Goal: Information Seeking & Learning: Learn about a topic

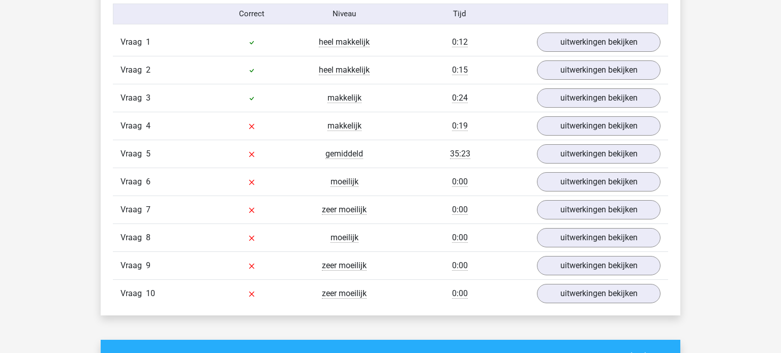
scroll to position [793, 0]
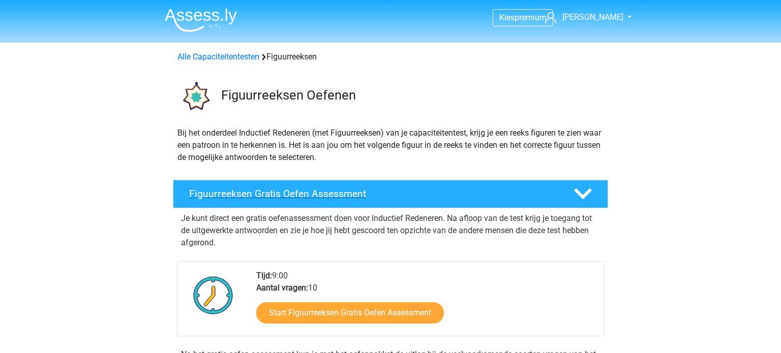
click at [295, 195] on h4 "Figuurreeksen Gratis Oefen Assessment" at bounding box center [373, 194] width 368 height 12
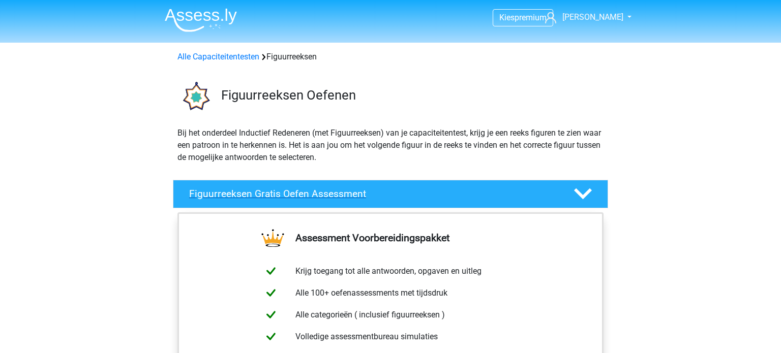
click at [352, 196] on h4 "Figuurreeksen Gratis Oefen Assessment" at bounding box center [373, 194] width 368 height 12
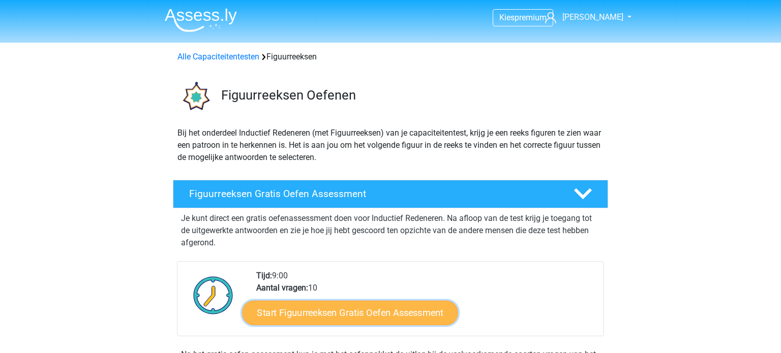
click at [325, 315] on link "Start Figuurreeksen Gratis Oefen Assessment" at bounding box center [350, 312] width 216 height 24
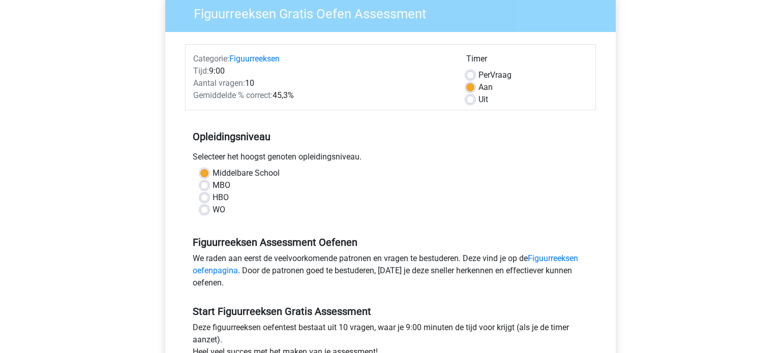
scroll to position [217, 0]
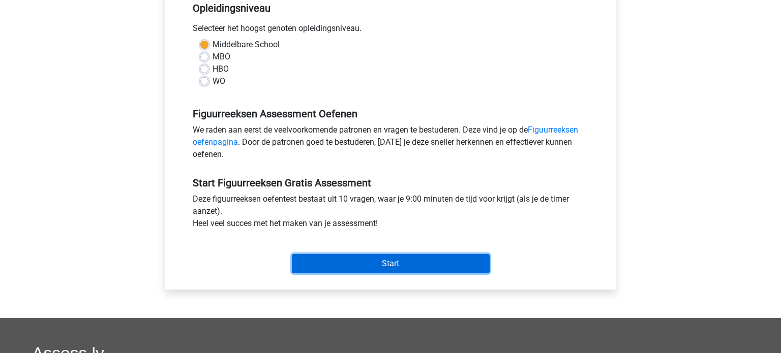
click at [413, 262] on input "Start" at bounding box center [391, 263] width 198 height 19
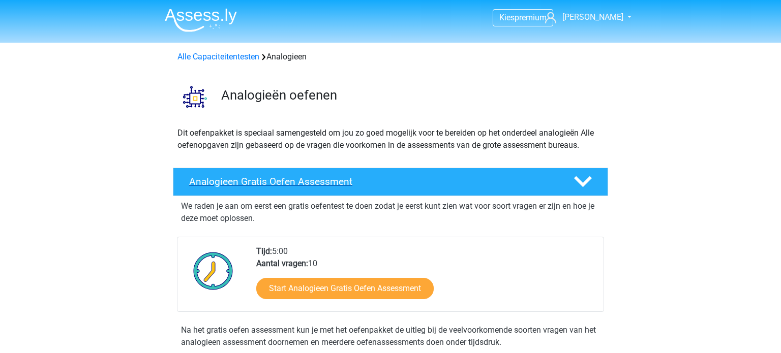
click at [301, 176] on h4 "Analogieen Gratis Oefen Assessment" at bounding box center [373, 182] width 368 height 12
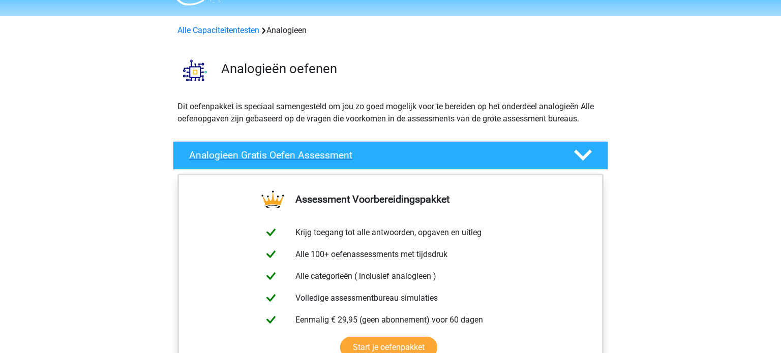
scroll to position [27, 0]
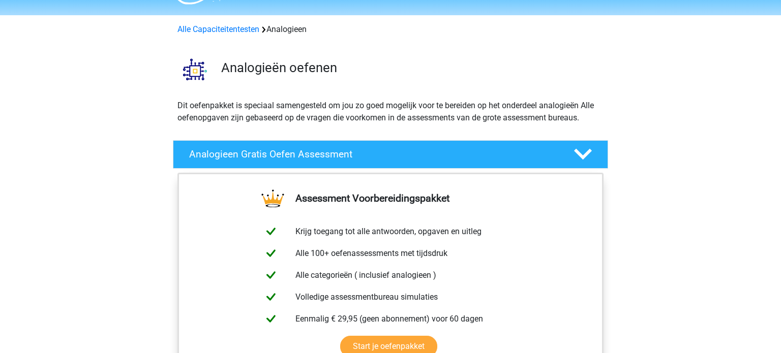
click at [583, 152] on icon at bounding box center [583, 154] width 18 height 18
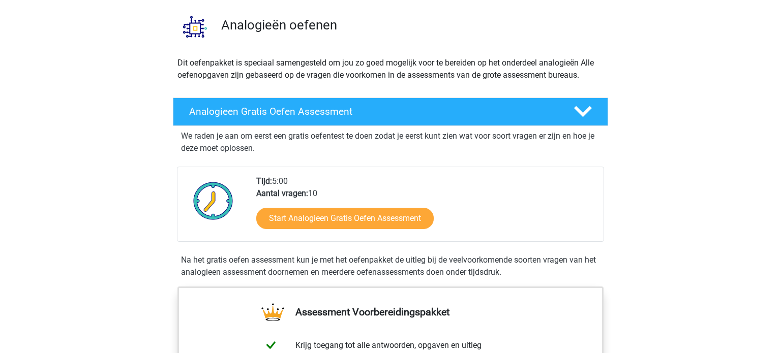
scroll to position [73, 0]
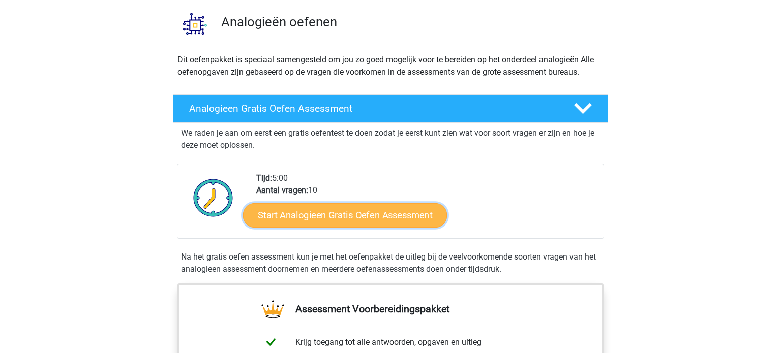
click at [346, 218] on link "Start Analogieen Gratis Oefen Assessment" at bounding box center [345, 215] width 204 height 24
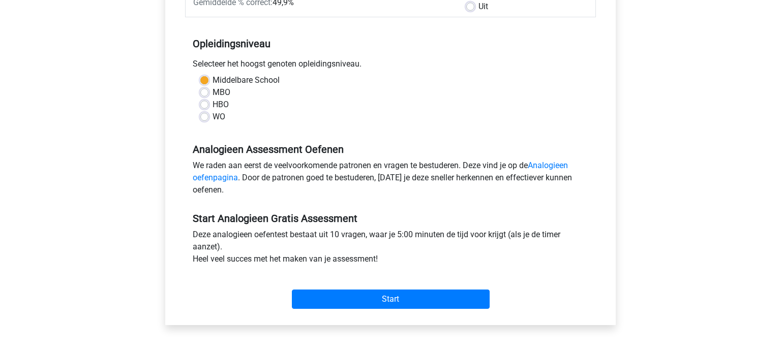
scroll to position [272, 0]
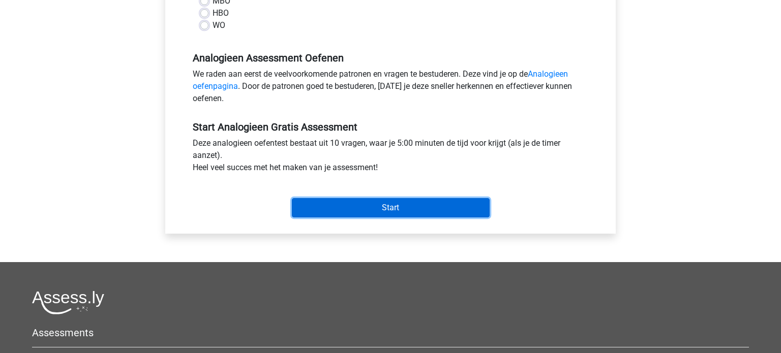
click at [348, 205] on input "Start" at bounding box center [391, 207] width 198 height 19
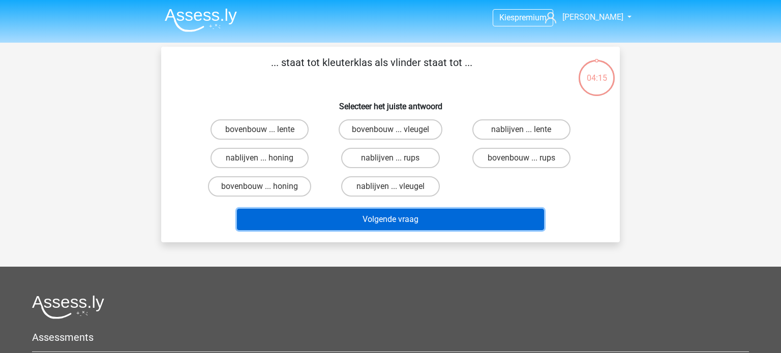
click at [443, 223] on button "Volgende vraag" at bounding box center [391, 219] width 308 height 21
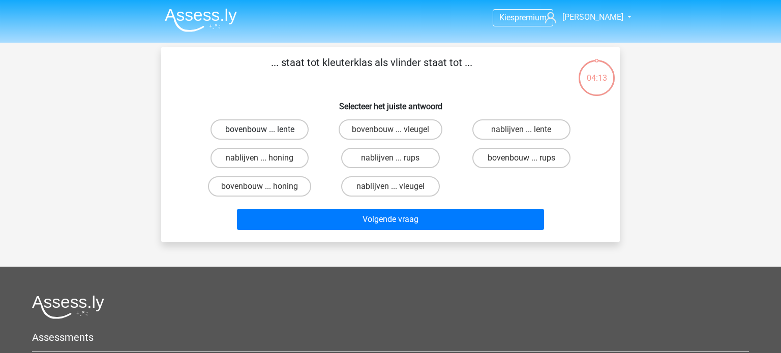
click at [271, 131] on label "bovenbouw ... lente" at bounding box center [259, 129] width 98 height 20
click at [266, 131] on input "bovenbouw ... lente" at bounding box center [263, 133] width 7 height 7
radio input "true"
click at [507, 159] on label "bovenbouw ... rups" at bounding box center [521, 158] width 98 height 20
click at [521, 159] on input "bovenbouw ... rups" at bounding box center [524, 161] width 7 height 7
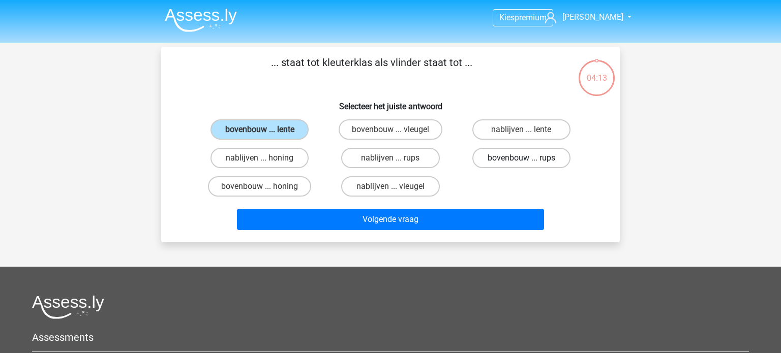
radio input "true"
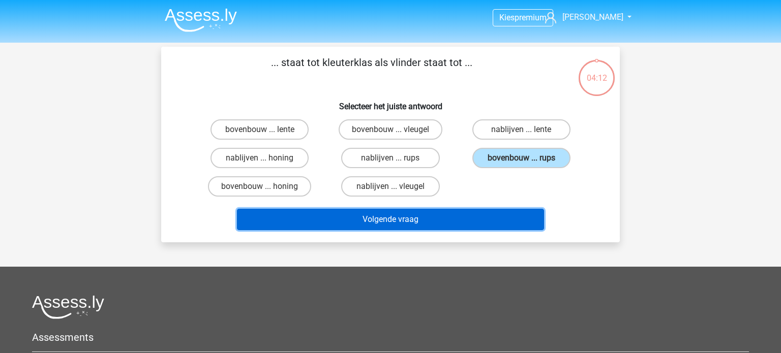
click at [485, 211] on button "Volgende vraag" at bounding box center [391, 219] width 308 height 21
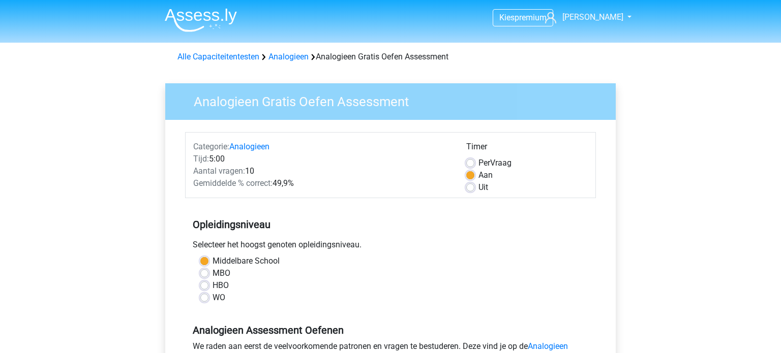
scroll to position [272, 0]
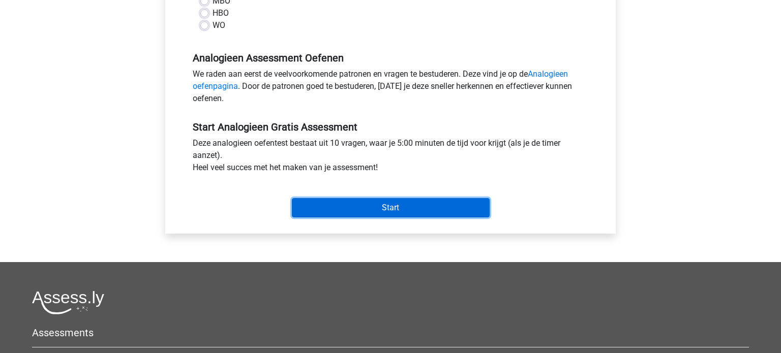
click at [459, 206] on input "Start" at bounding box center [391, 207] width 198 height 19
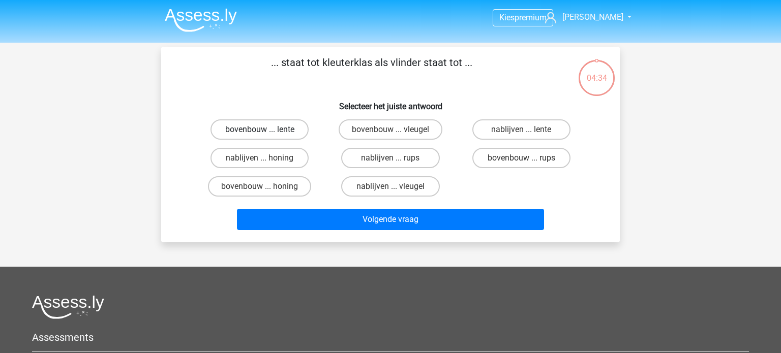
click at [286, 130] on label "bovenbouw ... lente" at bounding box center [259, 129] width 98 height 20
click at [266, 130] on input "bovenbouw ... lente" at bounding box center [263, 133] width 7 height 7
radio input "true"
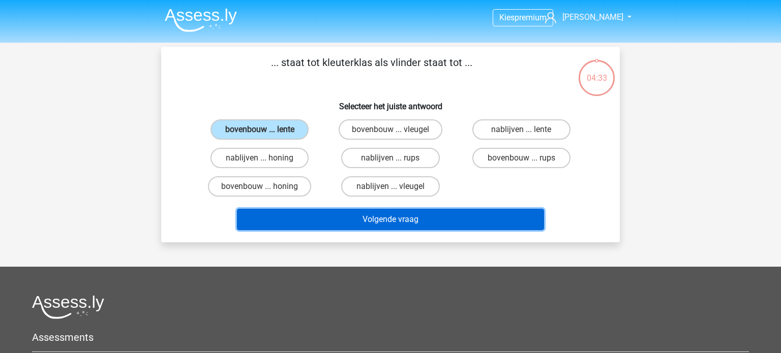
click at [317, 215] on button "Volgende vraag" at bounding box center [391, 219] width 308 height 21
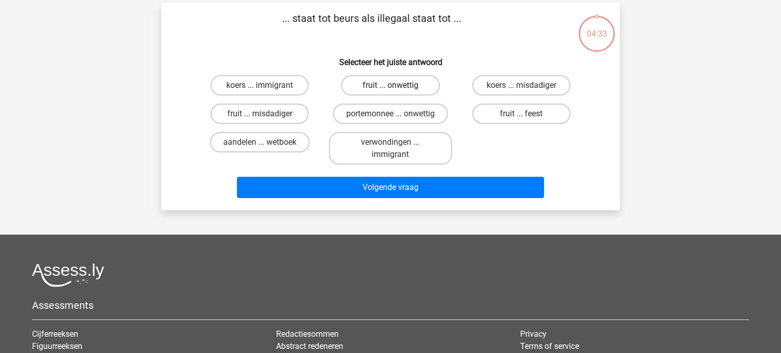
scroll to position [47, 0]
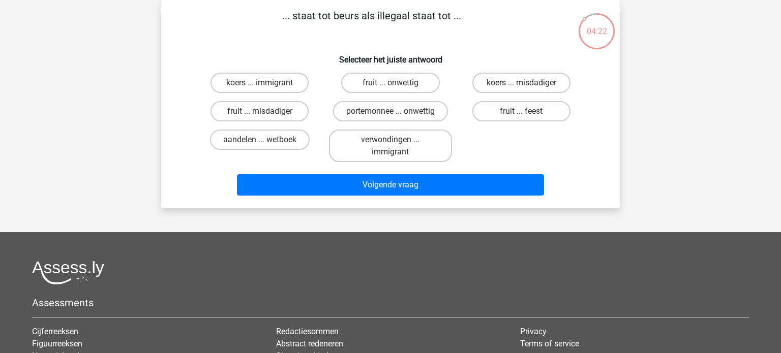
click at [396, 113] on input "portemonnee ... onwettig" at bounding box center [393, 114] width 7 height 7
radio input "true"
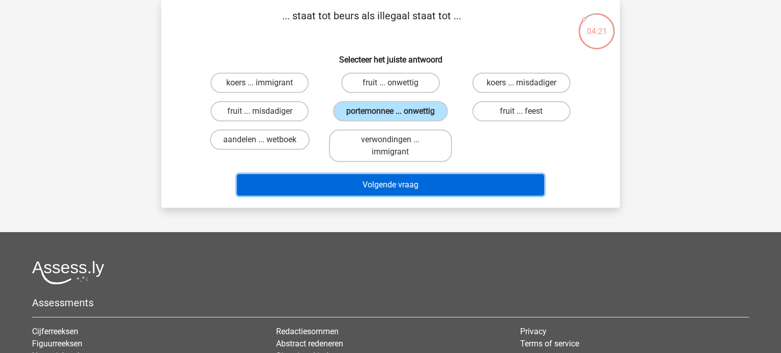
click at [456, 188] on button "Volgende vraag" at bounding box center [391, 184] width 308 height 21
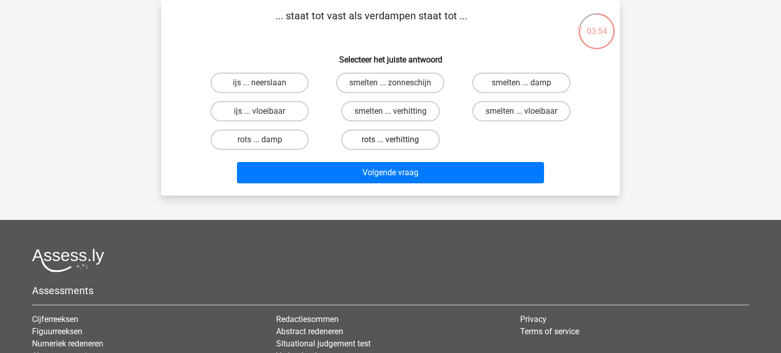
click at [417, 140] on label "rots ... verhitting" at bounding box center [390, 140] width 98 height 20
click at [397, 140] on input "rots ... verhitting" at bounding box center [393, 143] width 7 height 7
radio input "true"
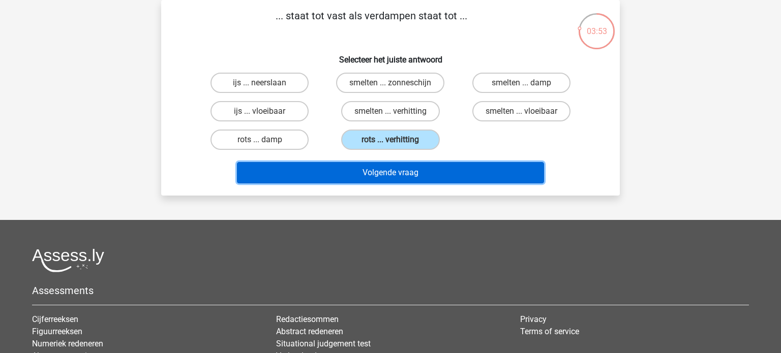
click at [443, 167] on button "Volgende vraag" at bounding box center [391, 172] width 308 height 21
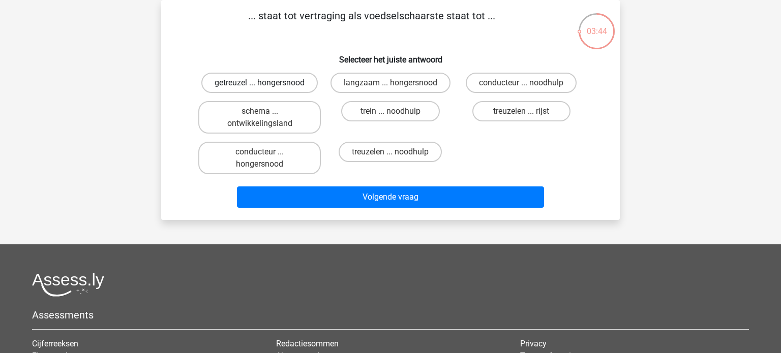
click at [237, 85] on label "getreuzel ... hongersnood" at bounding box center [259, 83] width 116 height 20
click at [260, 85] on input "getreuzel ... hongersnood" at bounding box center [263, 86] width 7 height 7
radio input "true"
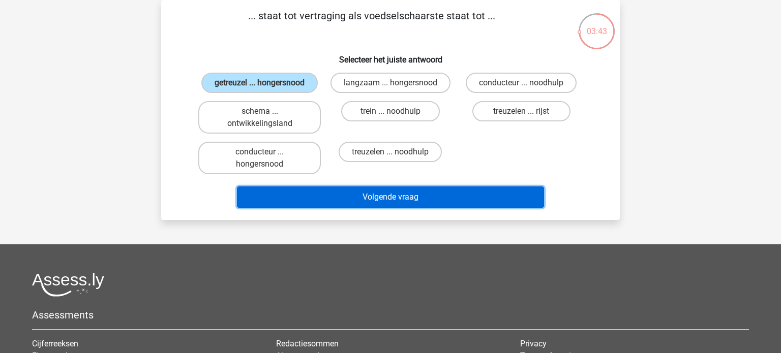
click at [390, 196] on button "Volgende vraag" at bounding box center [391, 197] width 308 height 21
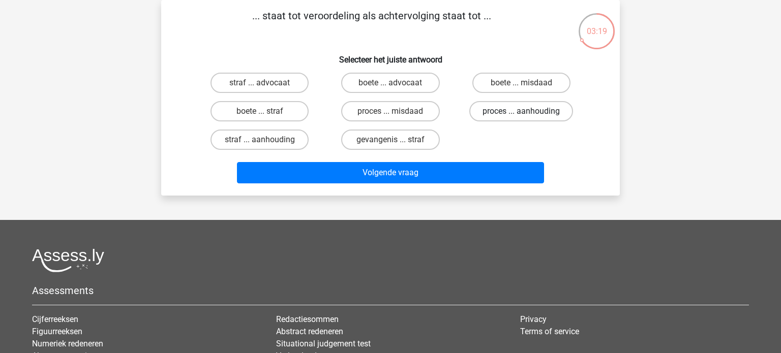
click at [539, 111] on label "proces ... aanhouding" at bounding box center [521, 111] width 104 height 20
click at [528, 111] on input "proces ... aanhouding" at bounding box center [524, 114] width 7 height 7
radio input "true"
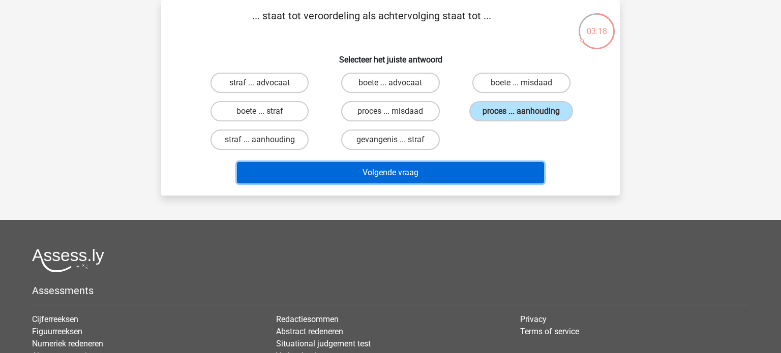
click at [479, 173] on button "Volgende vraag" at bounding box center [391, 172] width 308 height 21
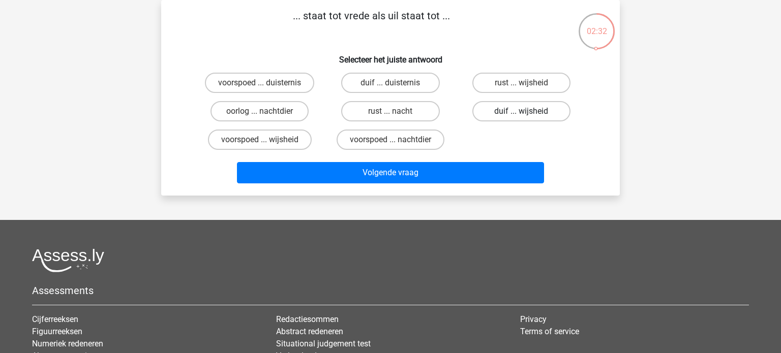
click at [536, 113] on label "duif ... wijsheid" at bounding box center [521, 111] width 98 height 20
click at [528, 113] on input "duif ... wijsheid" at bounding box center [524, 114] width 7 height 7
radio input "true"
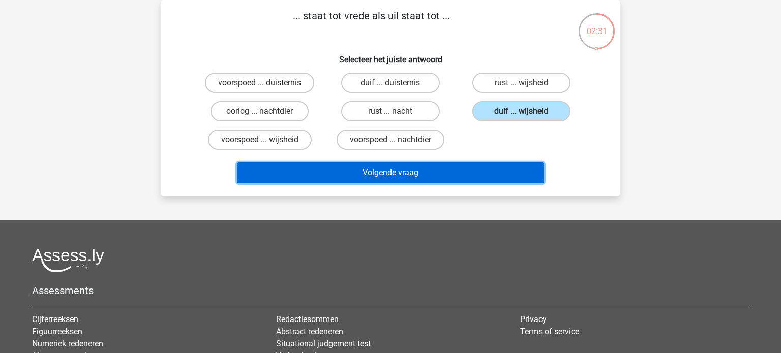
click at [519, 178] on button "Volgende vraag" at bounding box center [391, 172] width 308 height 21
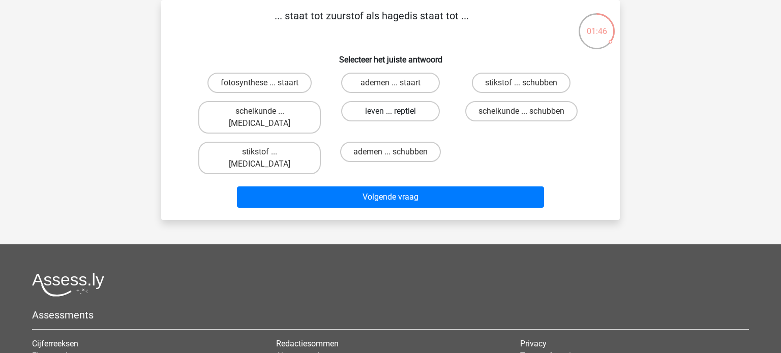
click at [388, 112] on label "leven ... reptiel" at bounding box center [390, 111] width 98 height 20
click at [390, 112] on input "leven ... reptiel" at bounding box center [393, 114] width 7 height 7
radio input "true"
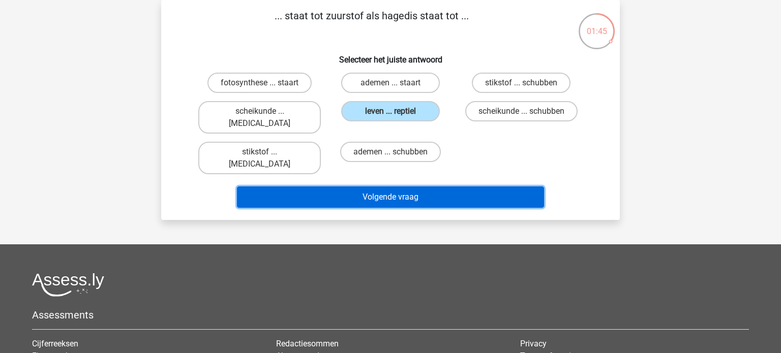
click at [424, 187] on button "Volgende vraag" at bounding box center [391, 197] width 308 height 21
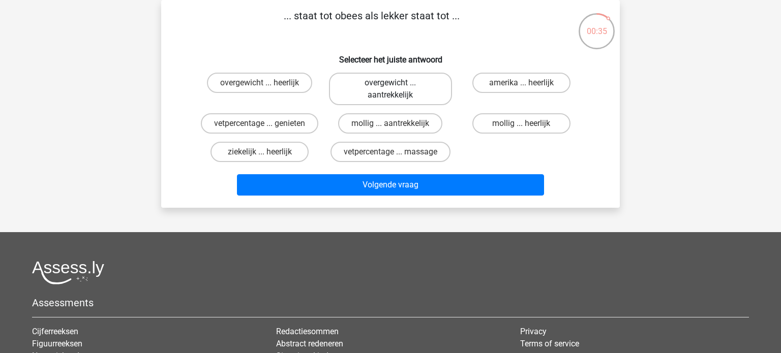
click at [413, 90] on label "overgewicht ... aantrekkelijk" at bounding box center [390, 89] width 122 height 33
click at [397, 89] on input "overgewicht ... aantrekkelijk" at bounding box center [393, 86] width 7 height 7
radio input "true"
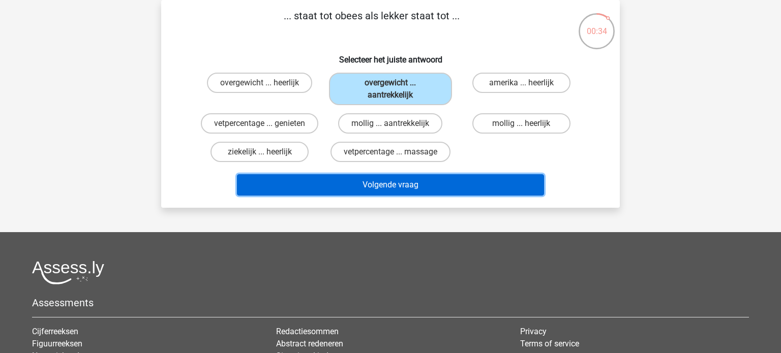
click at [440, 191] on button "Volgende vraag" at bounding box center [391, 184] width 308 height 21
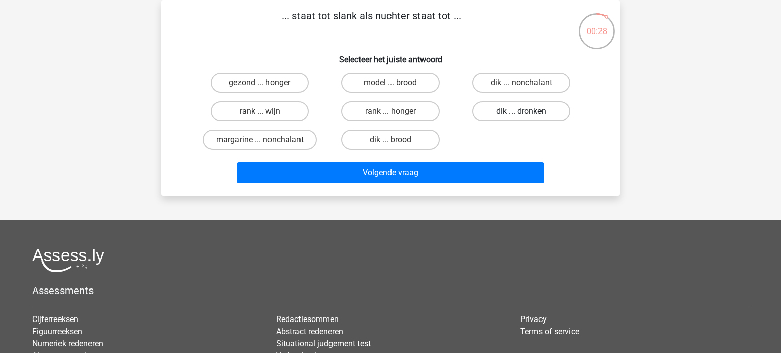
click at [535, 111] on label "dik ... dronken" at bounding box center [521, 111] width 98 height 20
click at [528, 111] on input "dik ... dronken" at bounding box center [524, 114] width 7 height 7
radio input "true"
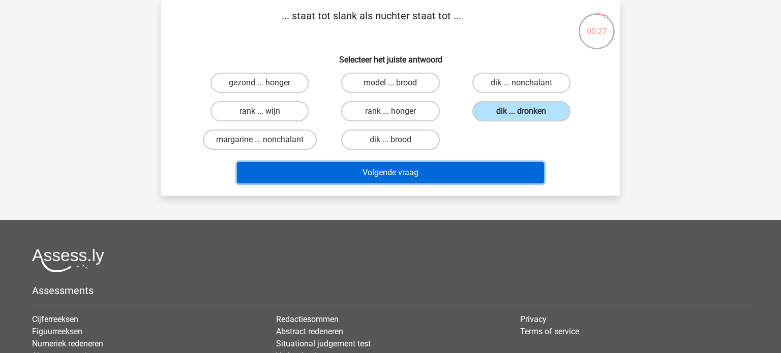
click at [477, 175] on button "Volgende vraag" at bounding box center [391, 172] width 308 height 21
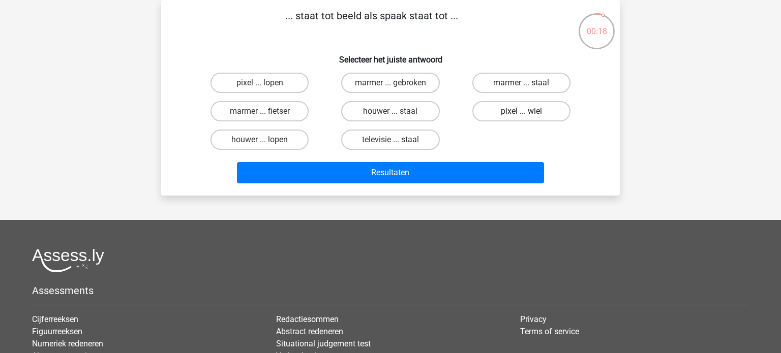
click at [517, 114] on label "pixel ... wiel" at bounding box center [521, 111] width 98 height 20
click at [521, 114] on input "pixel ... wiel" at bounding box center [524, 114] width 7 height 7
radio input "true"
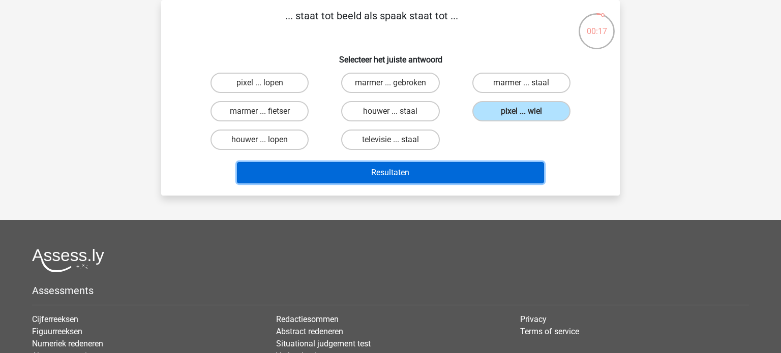
click at [487, 173] on button "Resultaten" at bounding box center [391, 172] width 308 height 21
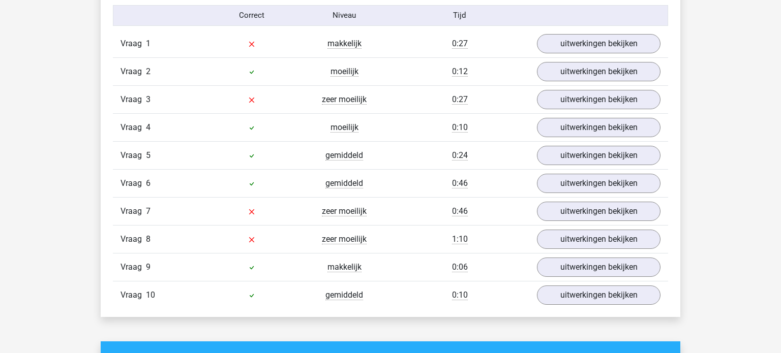
scroll to position [855, 0]
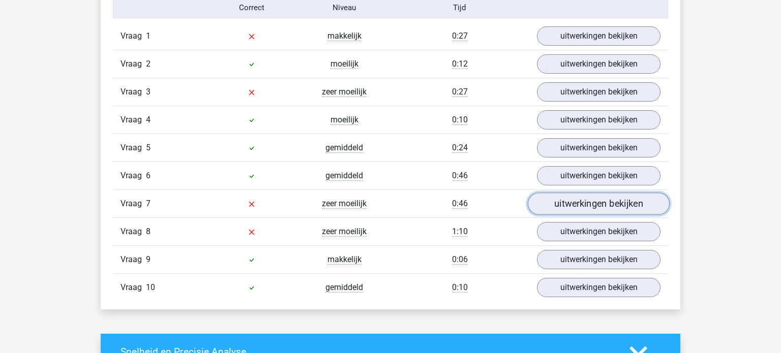
click at [590, 204] on link "uitwerkingen bekijken" at bounding box center [599, 204] width 142 height 22
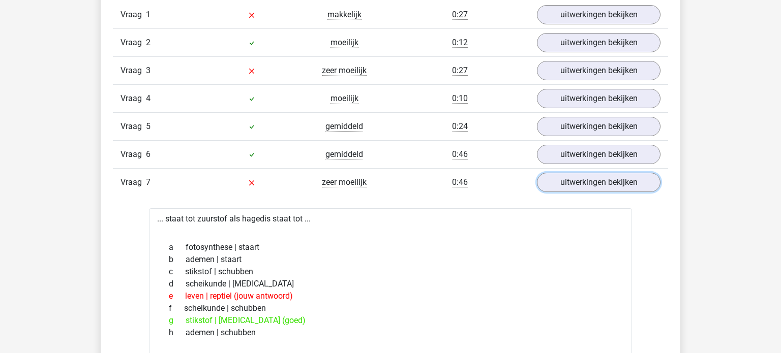
scroll to position [875, 0]
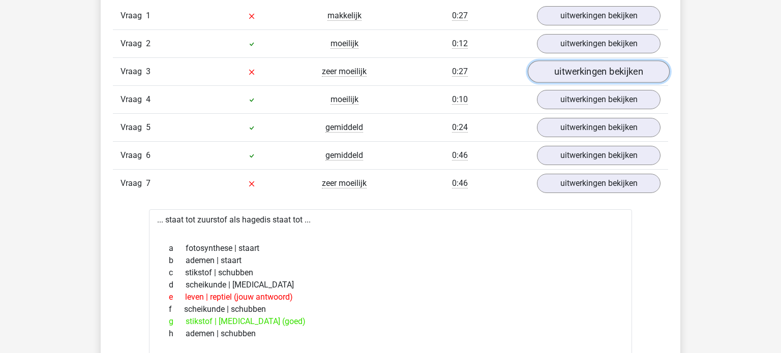
click at [578, 72] on link "uitwerkingen bekijken" at bounding box center [599, 71] width 142 height 22
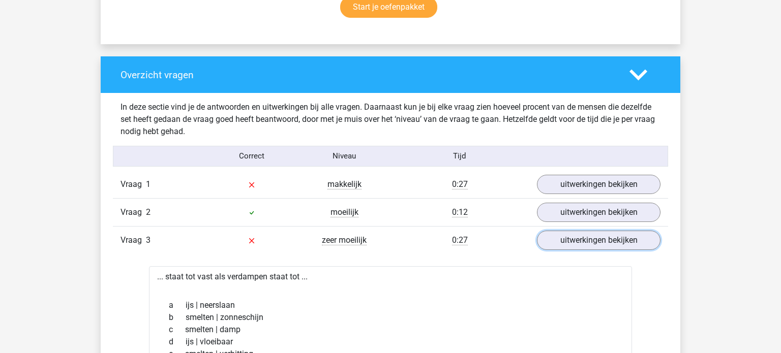
scroll to position [703, 0]
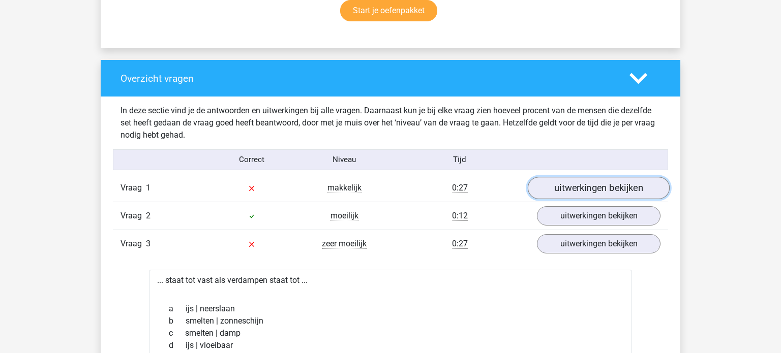
click at [567, 193] on link "uitwerkingen bekijken" at bounding box center [599, 188] width 142 height 22
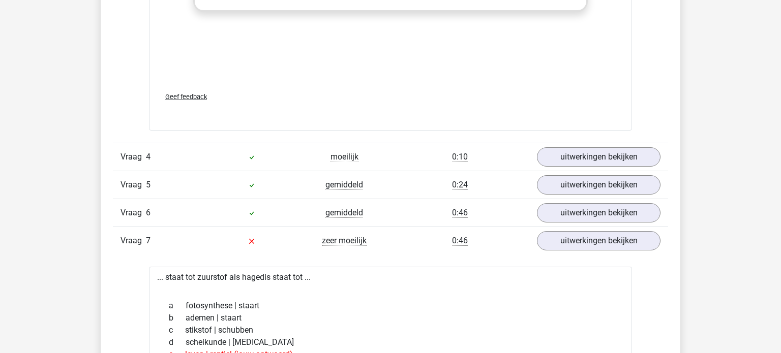
scroll to position [1616, 0]
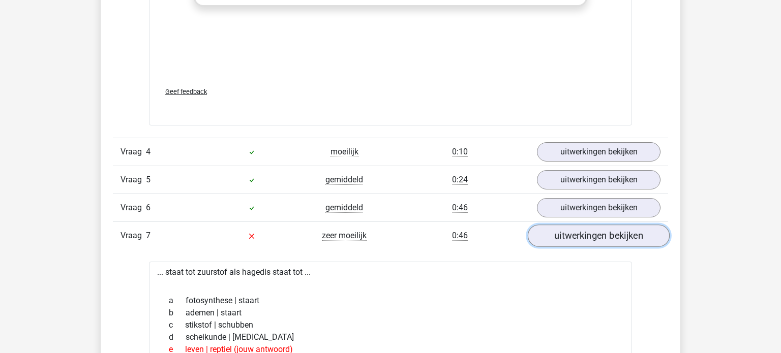
click at [607, 231] on link "uitwerkingen bekijken" at bounding box center [599, 236] width 142 height 22
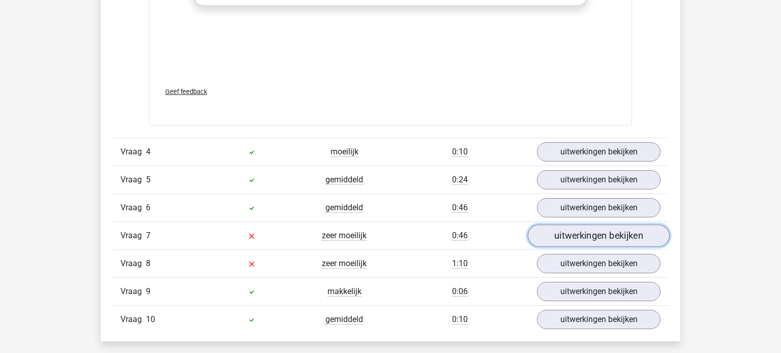
click at [562, 235] on link "uitwerkingen bekijken" at bounding box center [599, 236] width 142 height 22
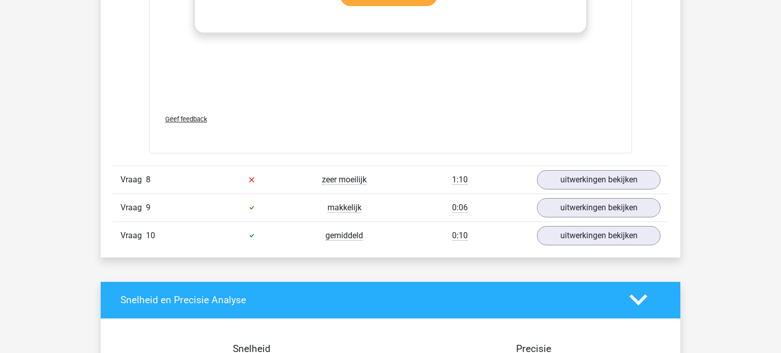
scroll to position [2247, 0]
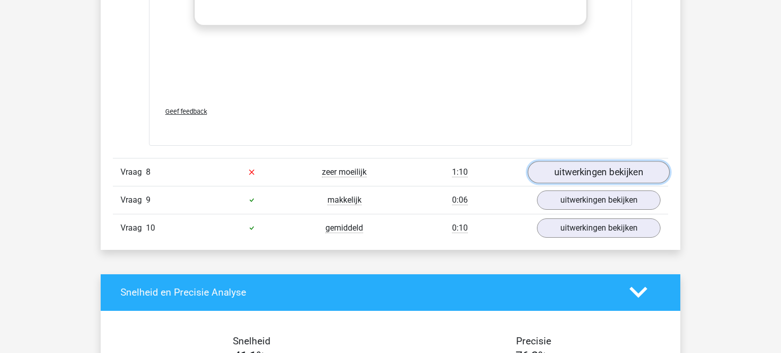
click at [598, 163] on link "uitwerkingen bekijken" at bounding box center [599, 172] width 142 height 22
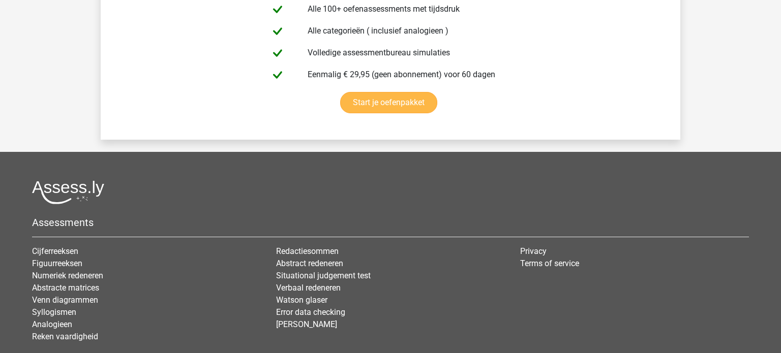
scroll to position [3536, 0]
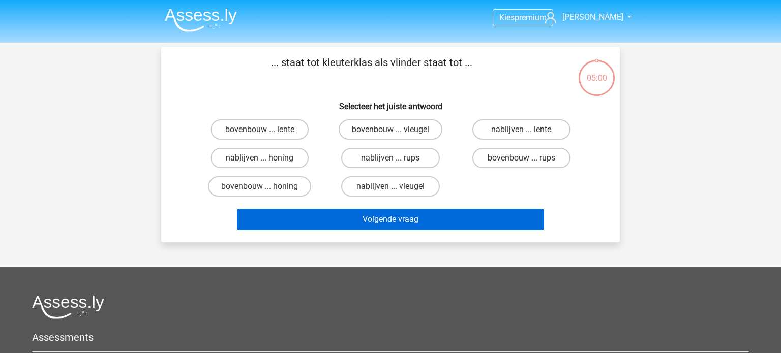
scroll to position [47, 0]
